Goal: Information Seeking & Learning: Check status

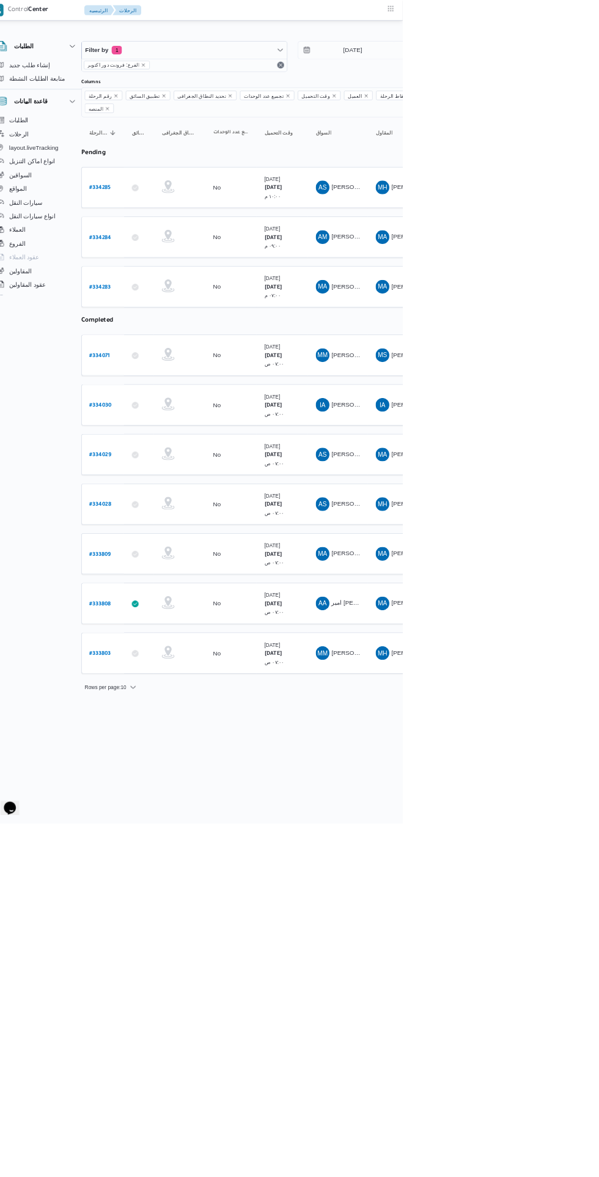
scroll to position [0, 19]
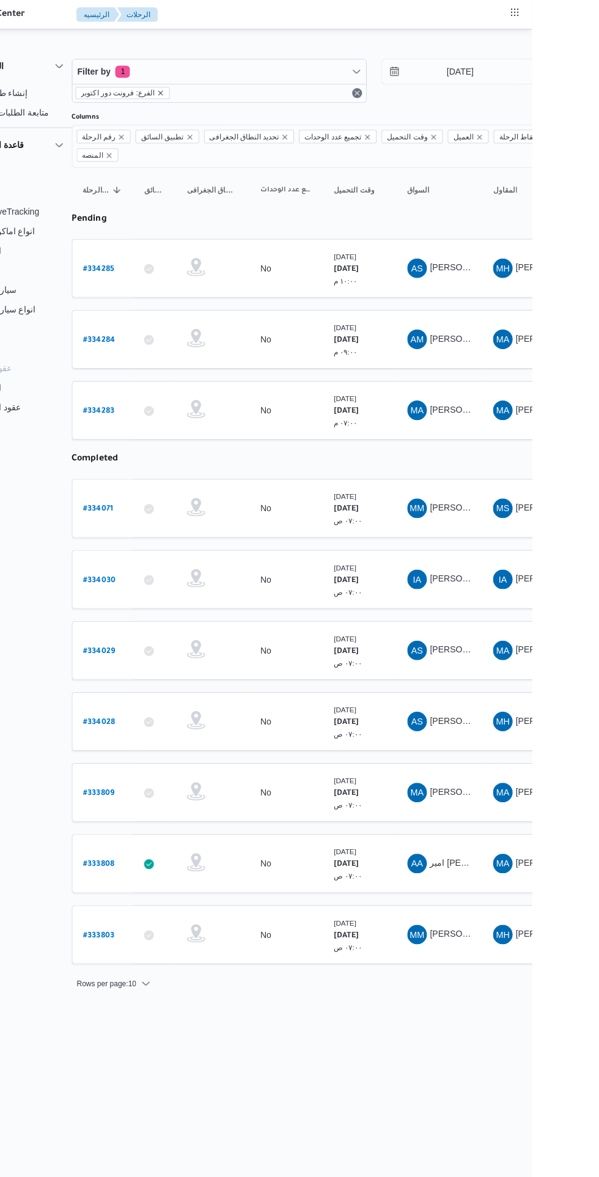
click at [227, 93] on icon "remove selected entity" at bounding box center [229, 92] width 5 height 5
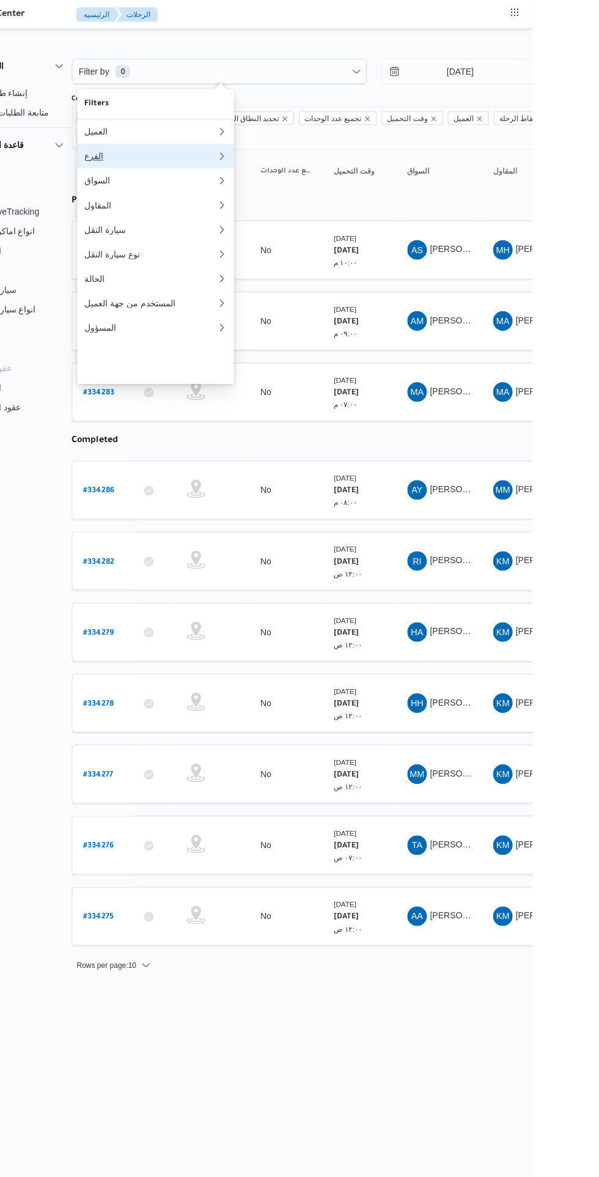
click at [231, 161] on div "الفرع" at bounding box center [216, 156] width 127 height 10
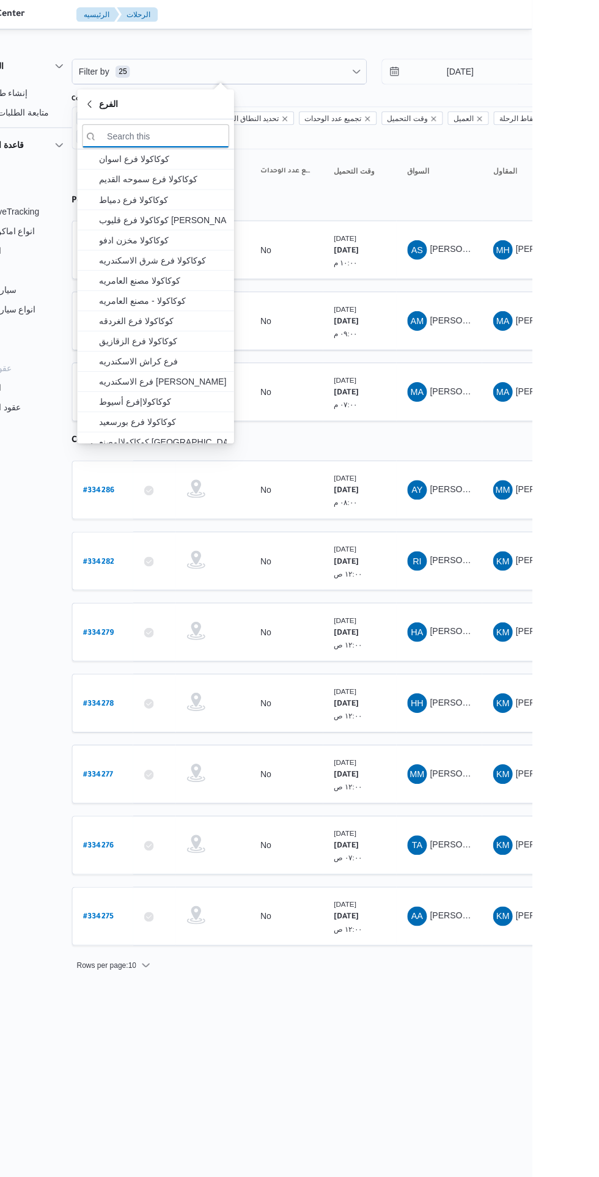
scroll to position [0, 19]
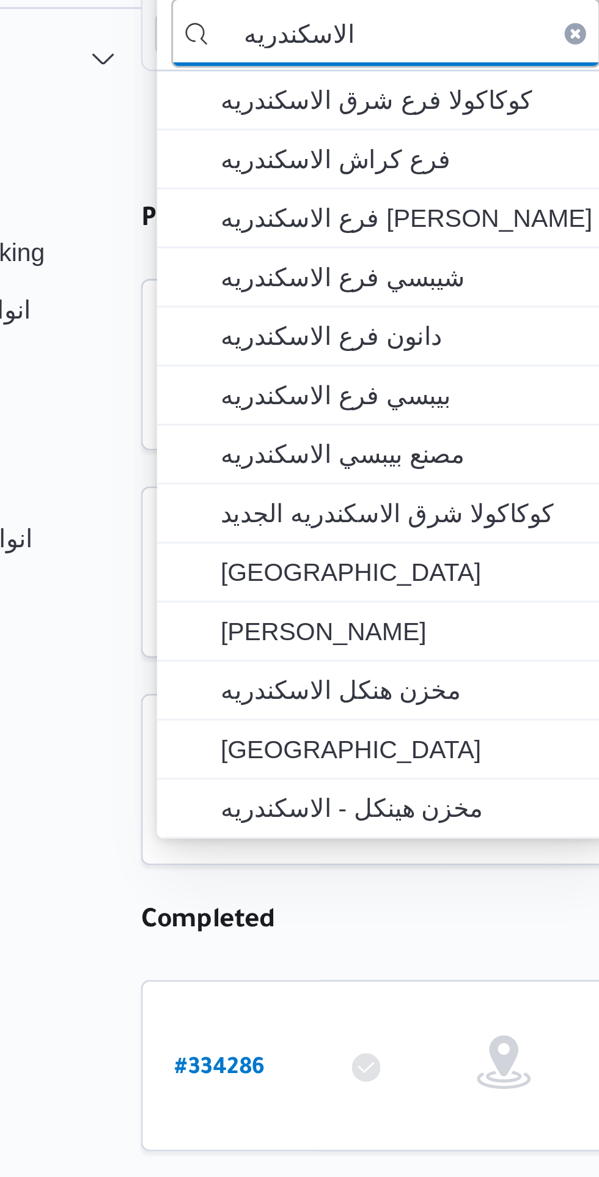
type input "الاسكندريه"
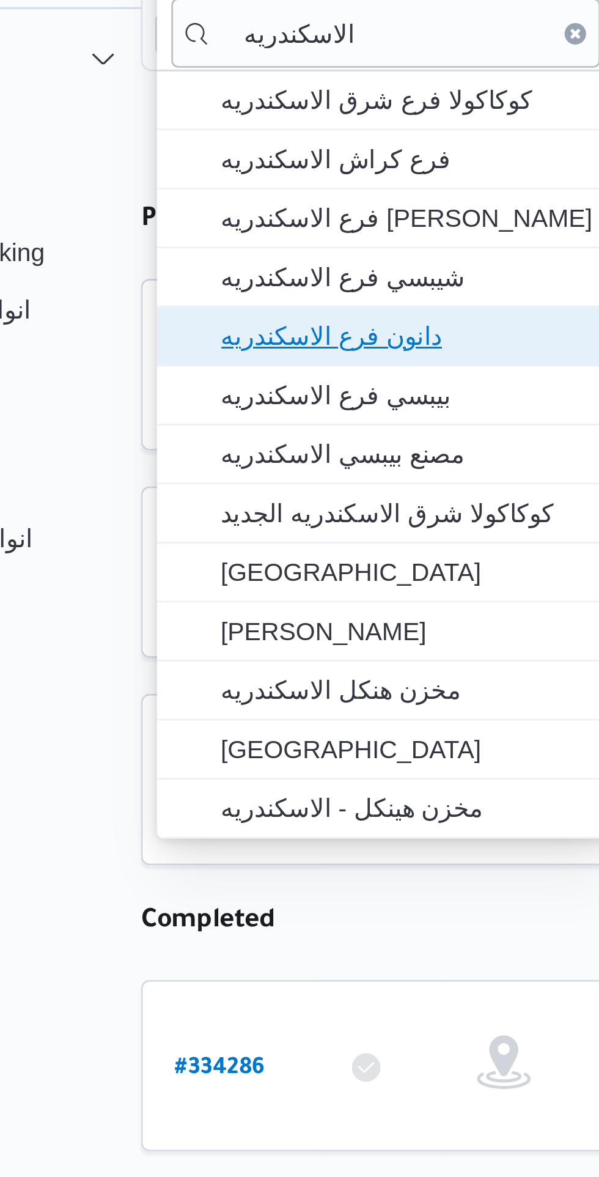
click at [252, 240] on span "دانون فرع الاسكندريه" at bounding box center [230, 239] width 127 height 15
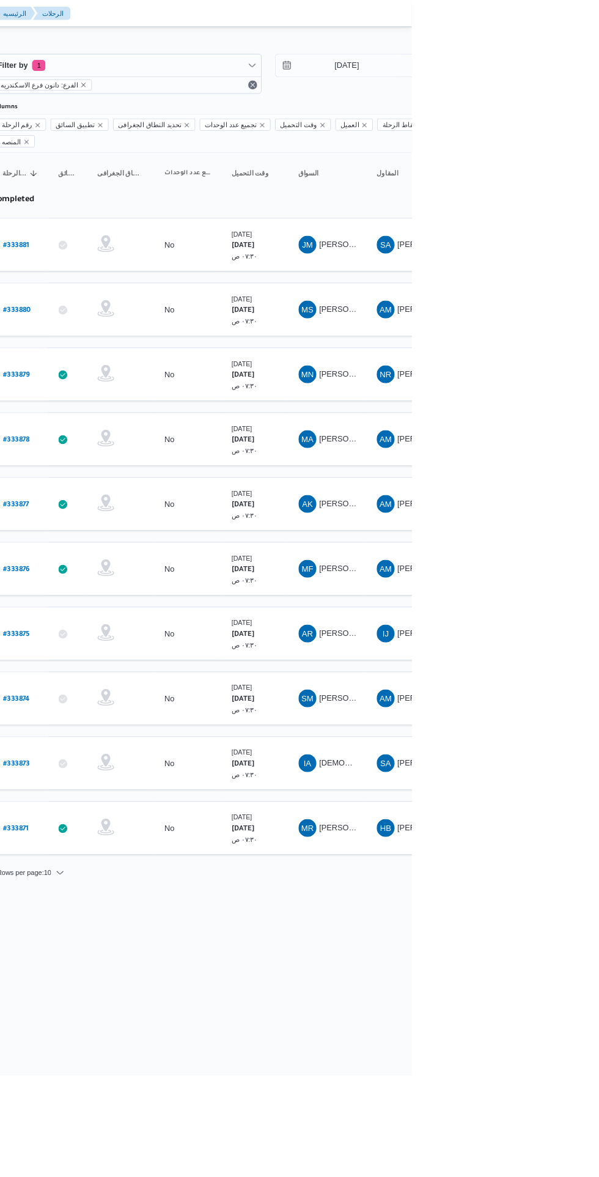
scroll to position [0, 20]
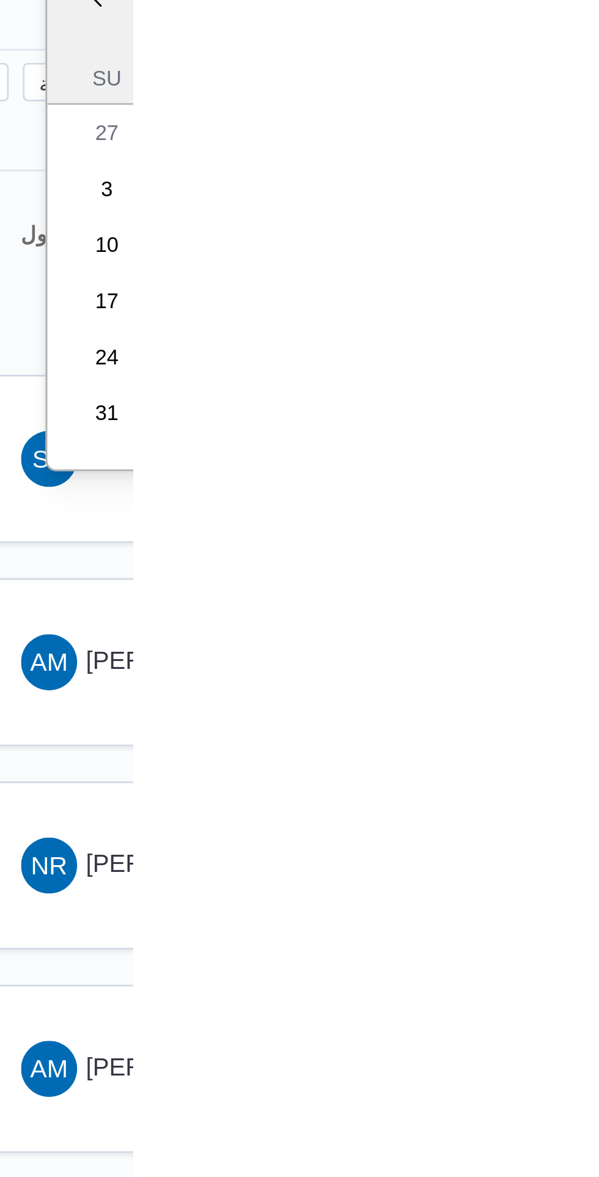
type input "29/8/2025"
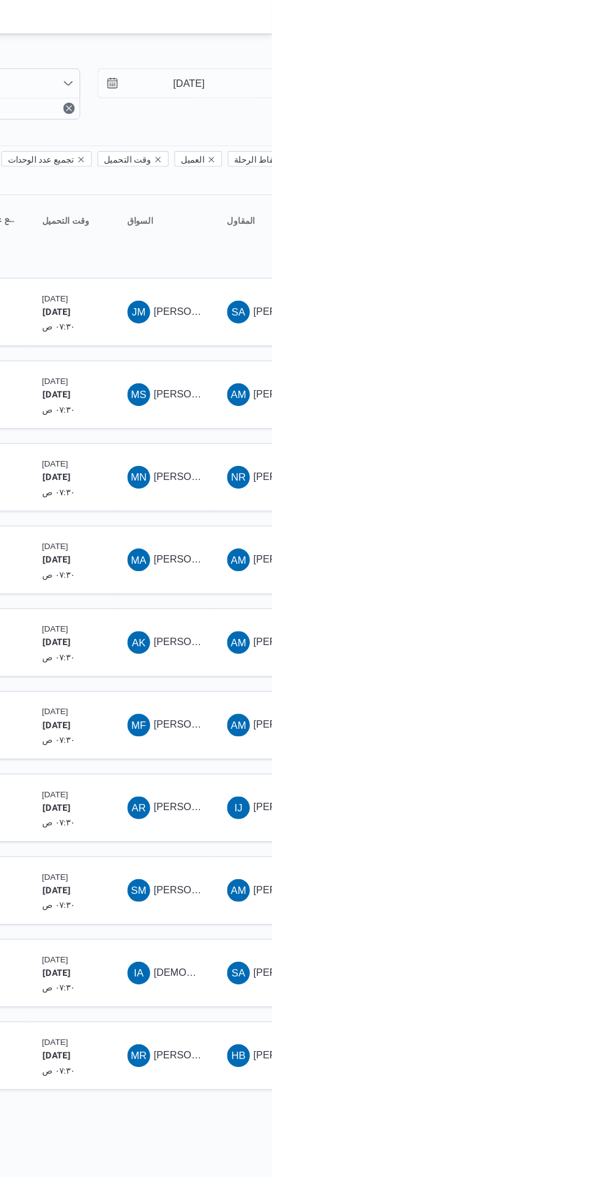
scroll to position [0, 19]
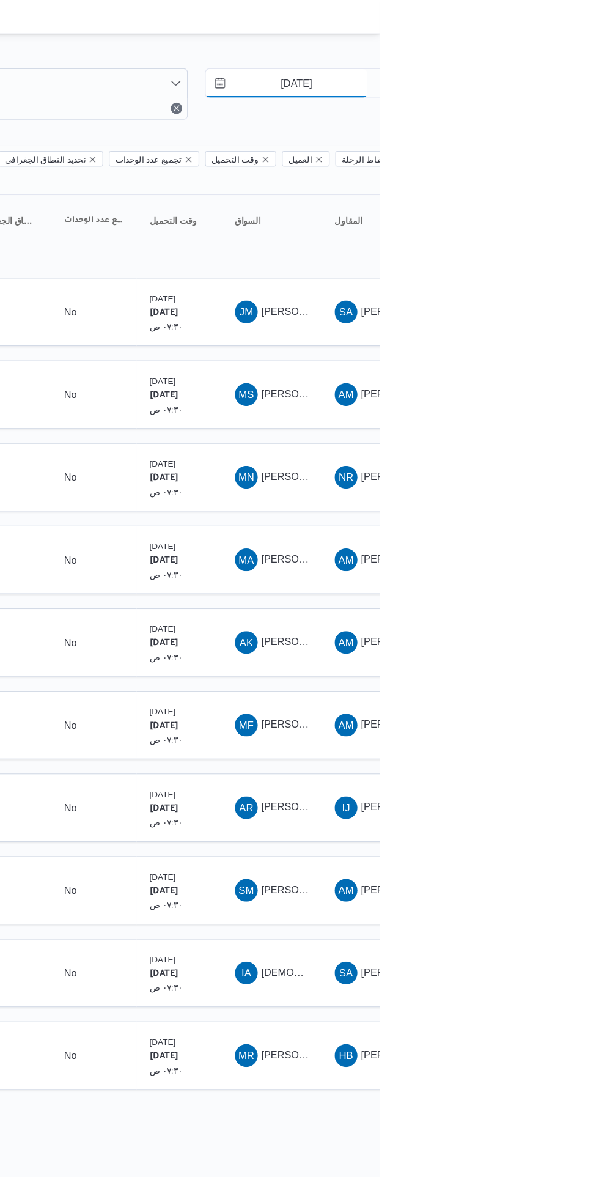
click at [575, 68] on input "28/8/2025" at bounding box center [519, 71] width 139 height 24
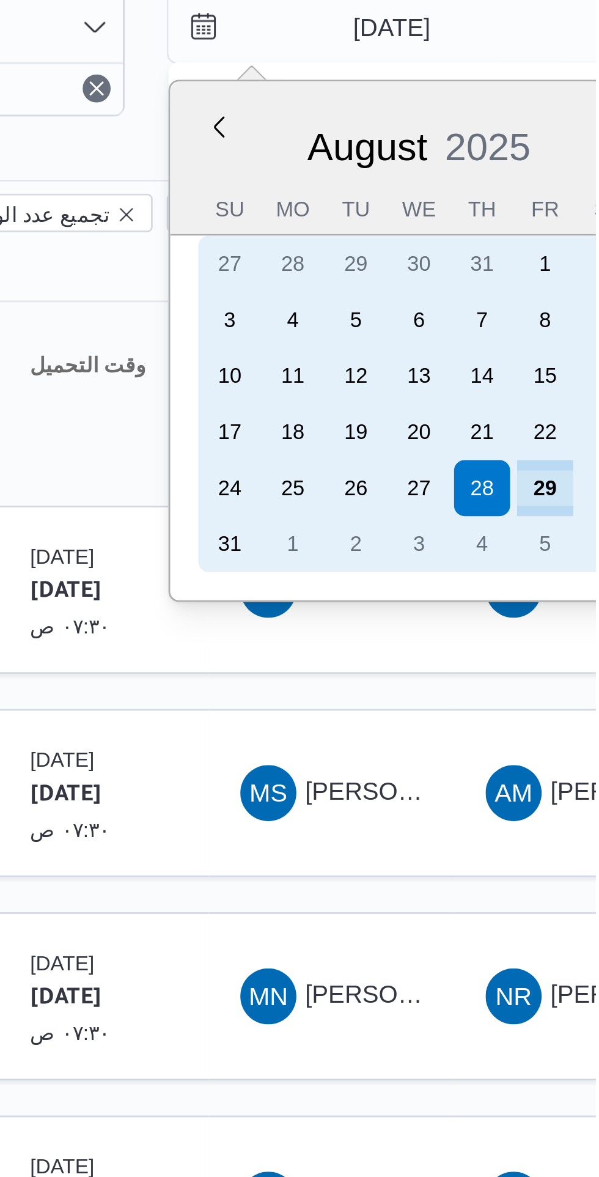
click at [583, 237] on div "29" at bounding box center [582, 232] width 20 height 20
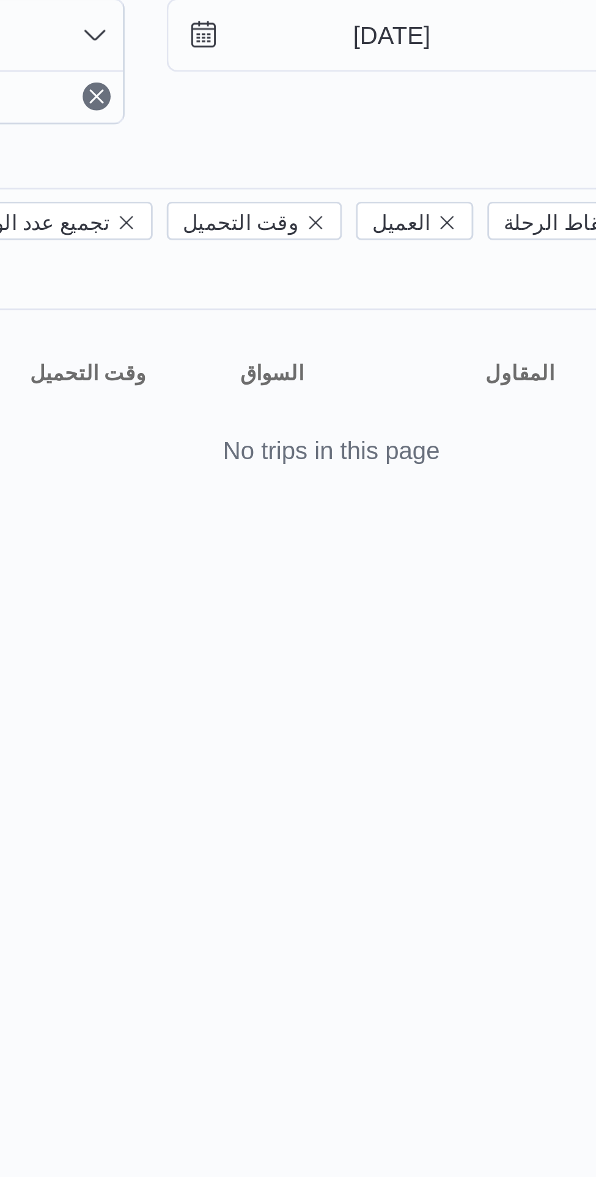
click at [553, 215] on div "Rows per page : 10" at bounding box center [507, 228] width 748 height 29
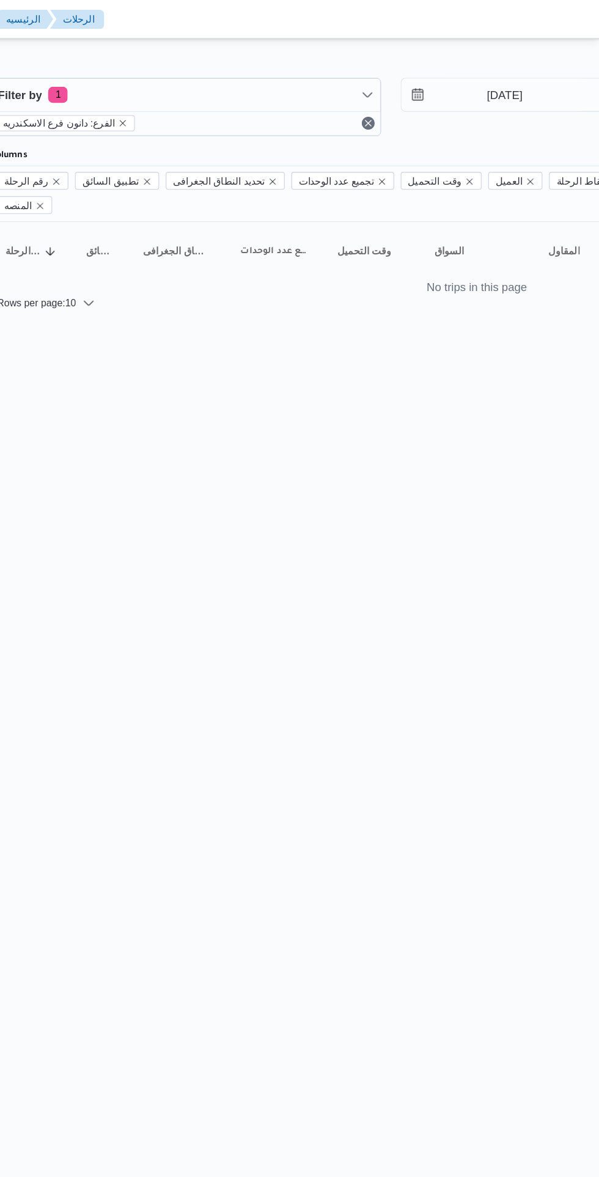
scroll to position [0, 19]
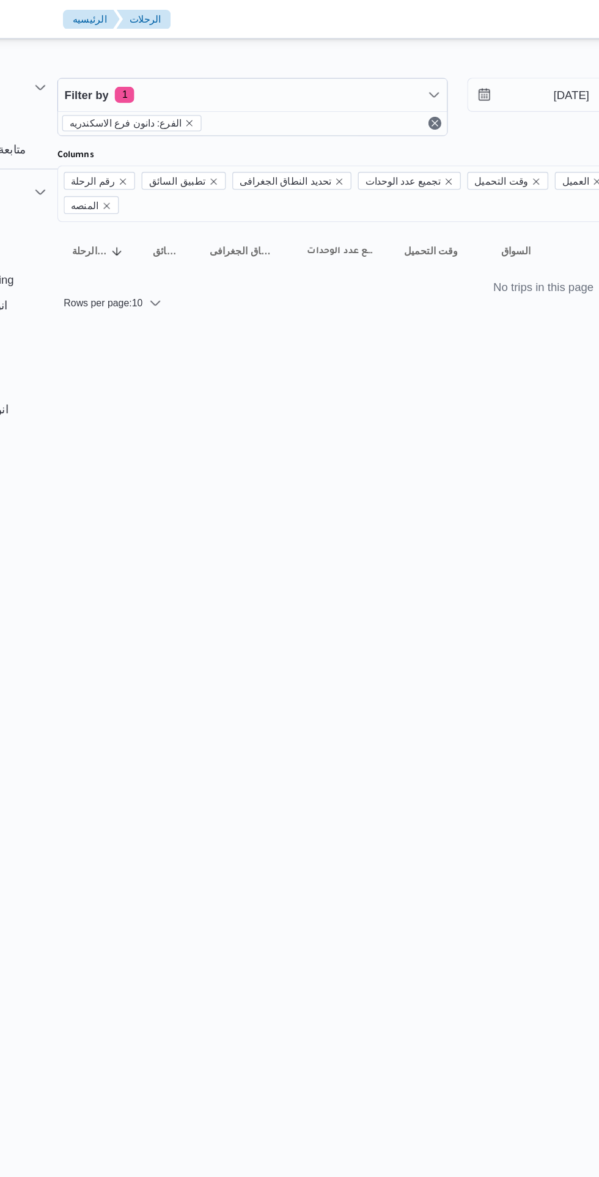
click at [451, 227] on div "Filter by 1 الفرع: دانون فرع الاسكندريه 29/8/2025 → 29/8/2025 Group By الحالة C…" at bounding box center [273, 141] width 599 height 219
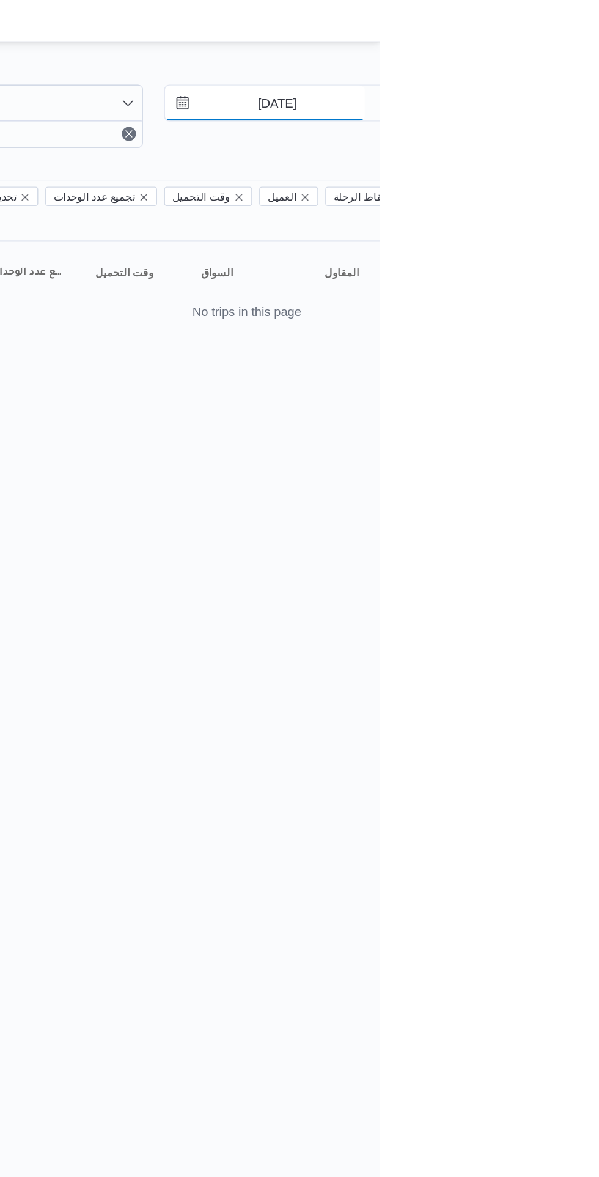
click at [571, 68] on input "29/8/2025" at bounding box center [519, 71] width 139 height 24
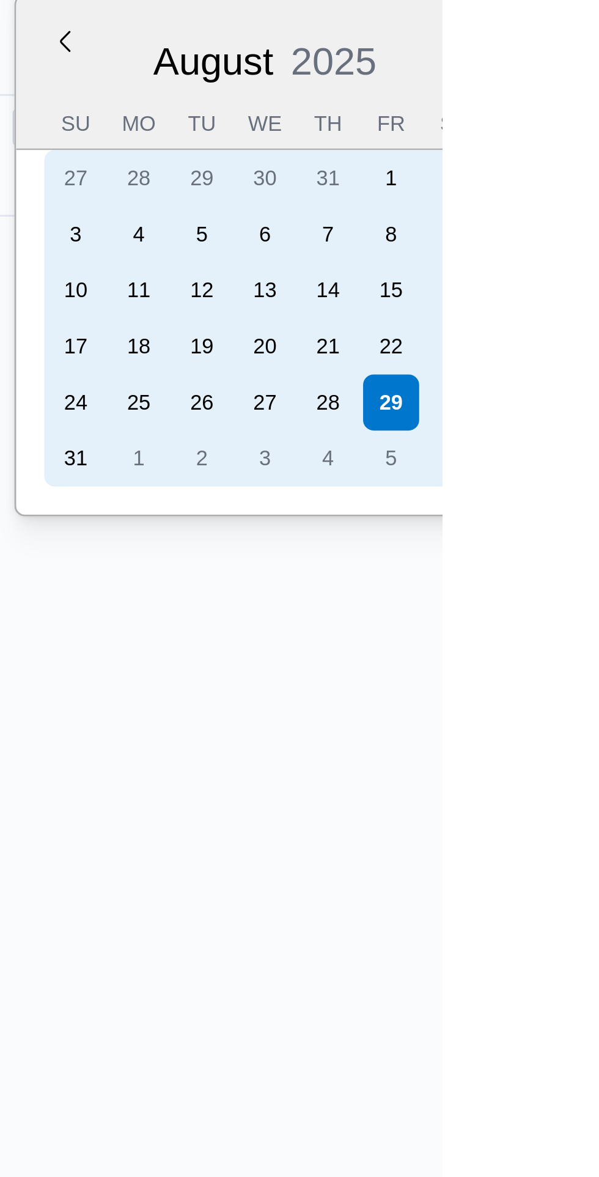
click at [598, 232] on div "30" at bounding box center [604, 232] width 20 height 20
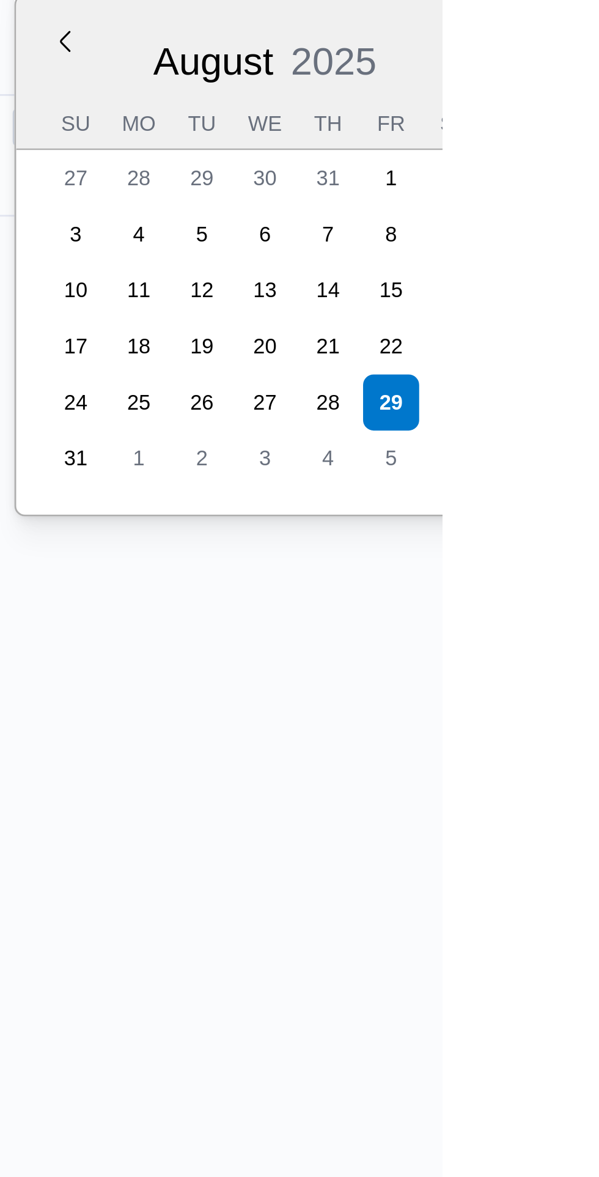
type input "[DATE]"
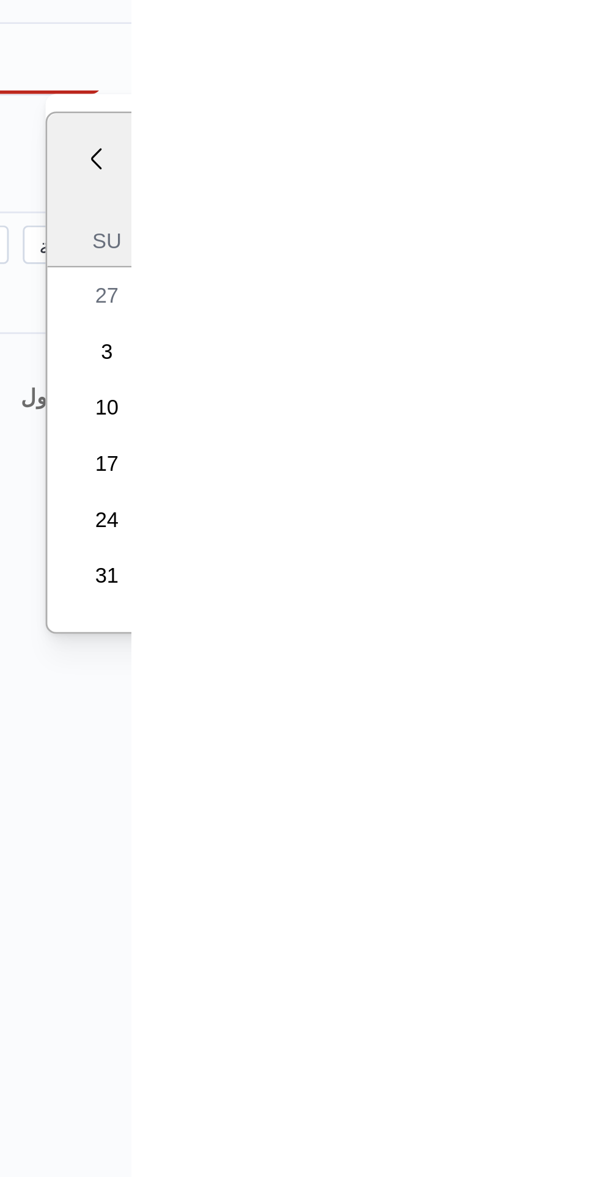
type input "[DATE]"
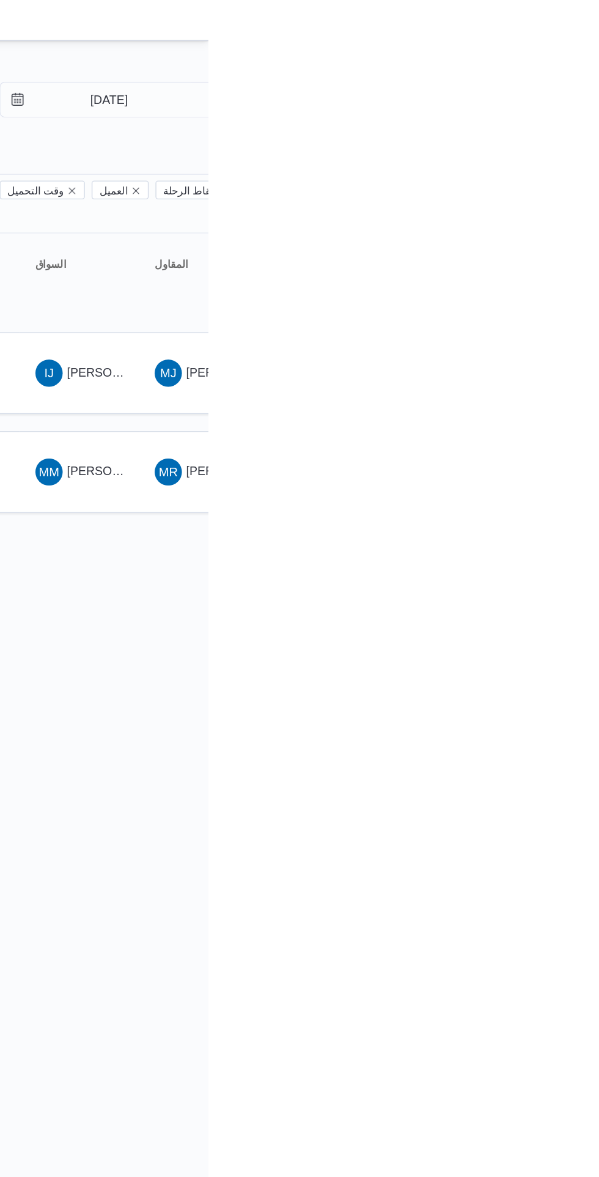
scroll to position [0, 20]
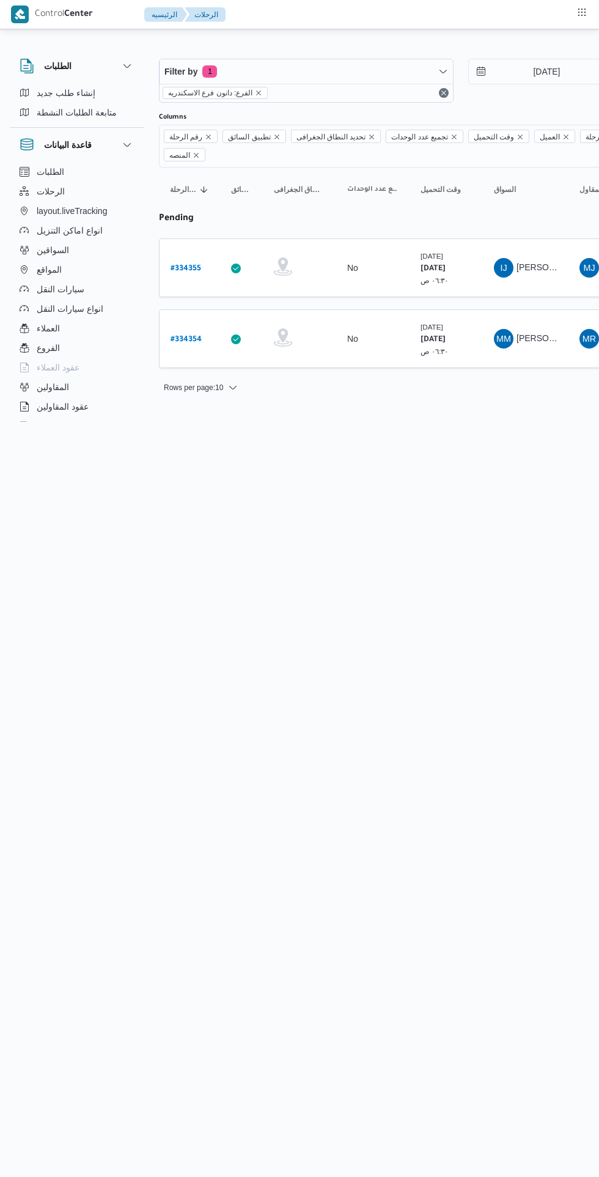
scroll to position [0, 20]
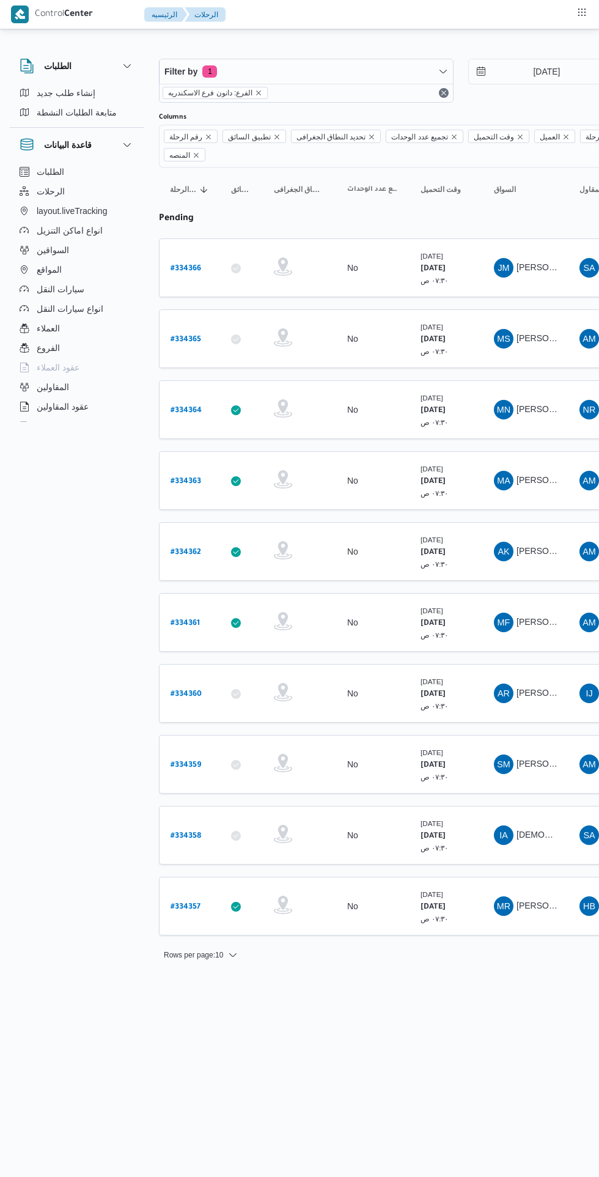
scroll to position [0, 20]
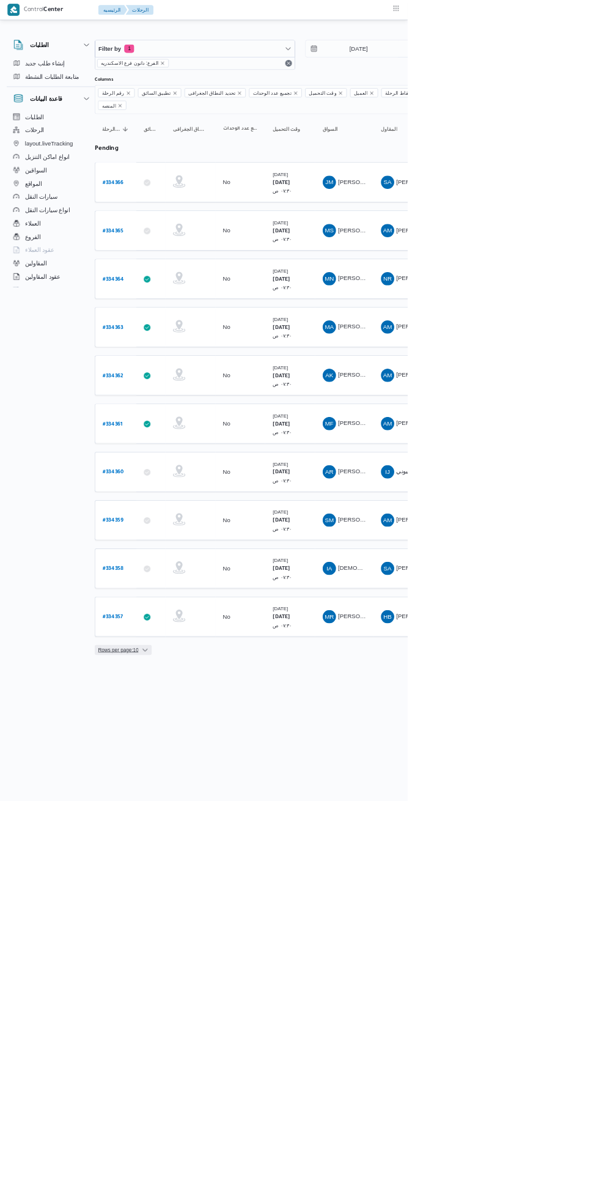
click at [200, 947] on span "Rows per page : 10" at bounding box center [173, 954] width 59 height 15
click at [198, 911] on span "20 rows" at bounding box center [197, 911] width 39 height 10
